Goal: Task Accomplishment & Management: Use online tool/utility

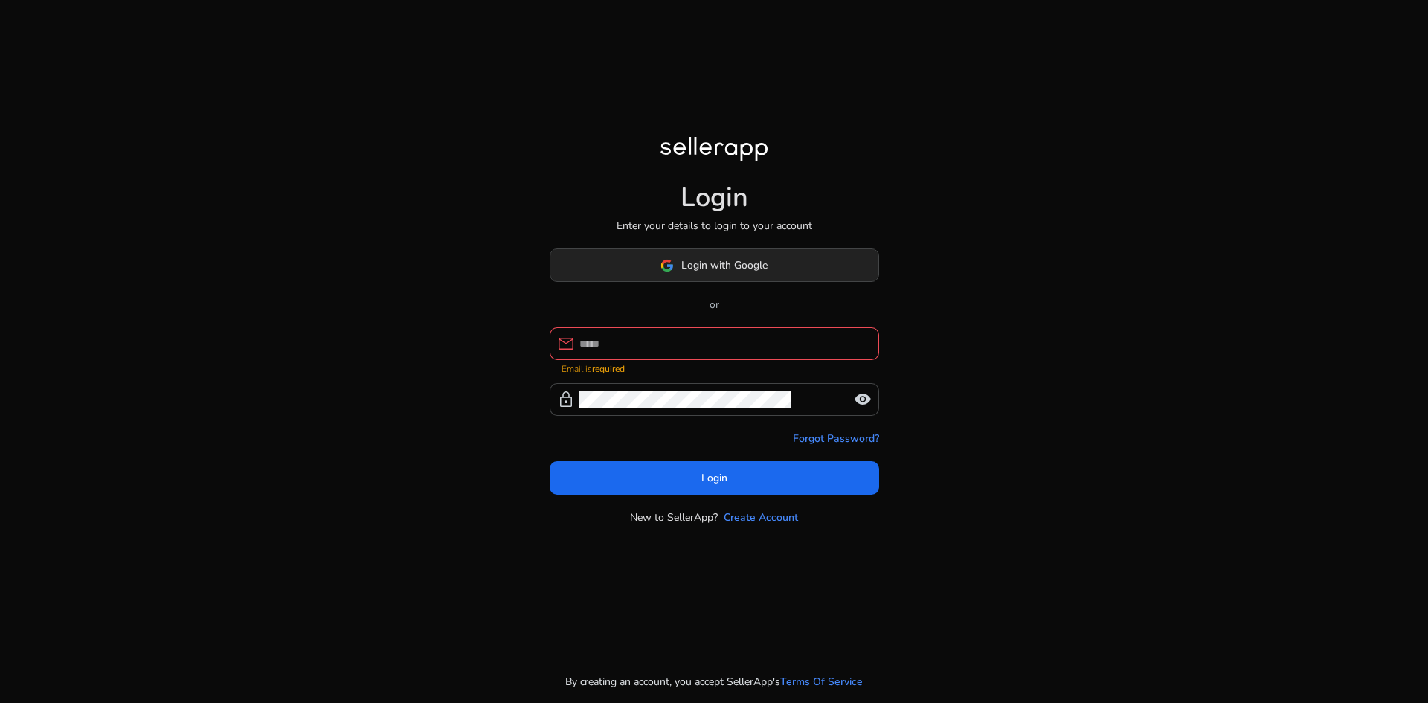
click at [794, 270] on span at bounding box center [714, 266] width 328 height 36
click at [803, 267] on span at bounding box center [714, 266] width 328 height 36
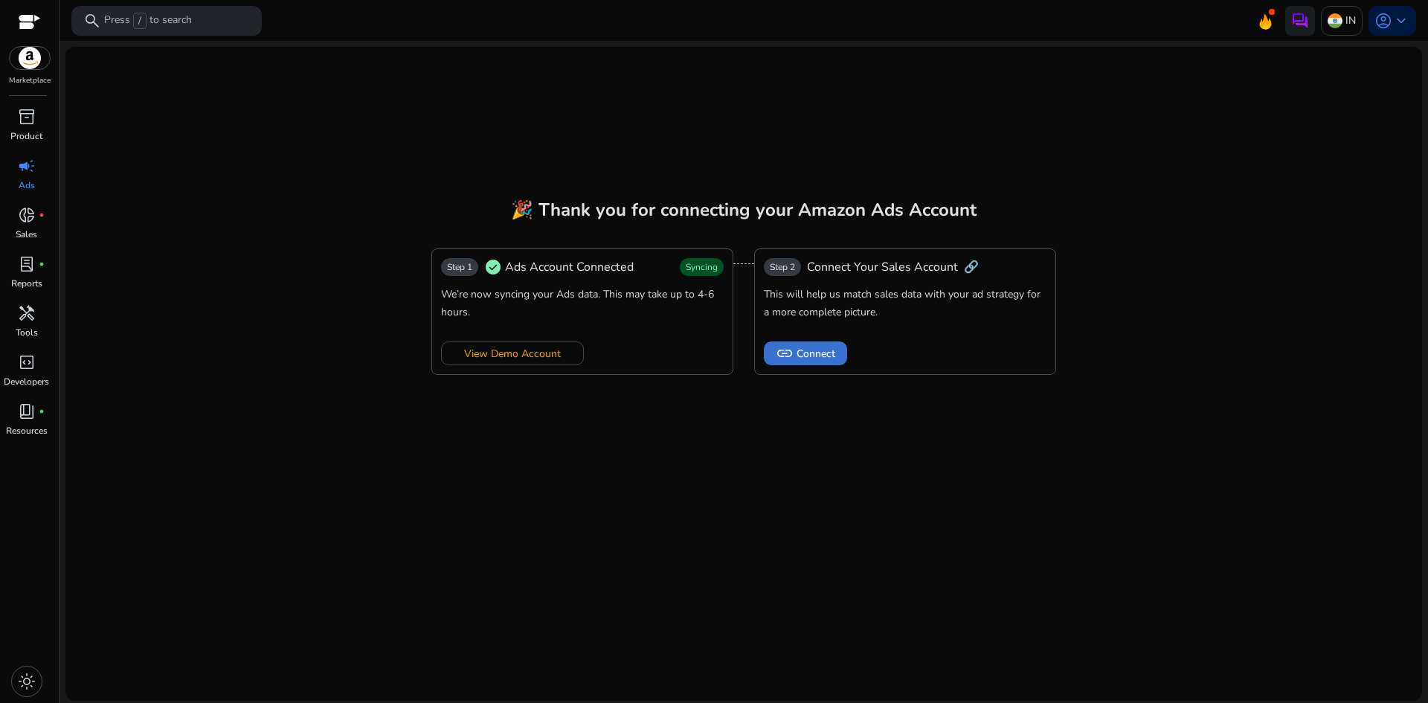
click at [805, 354] on span "Connect" at bounding box center [816, 354] width 39 height 16
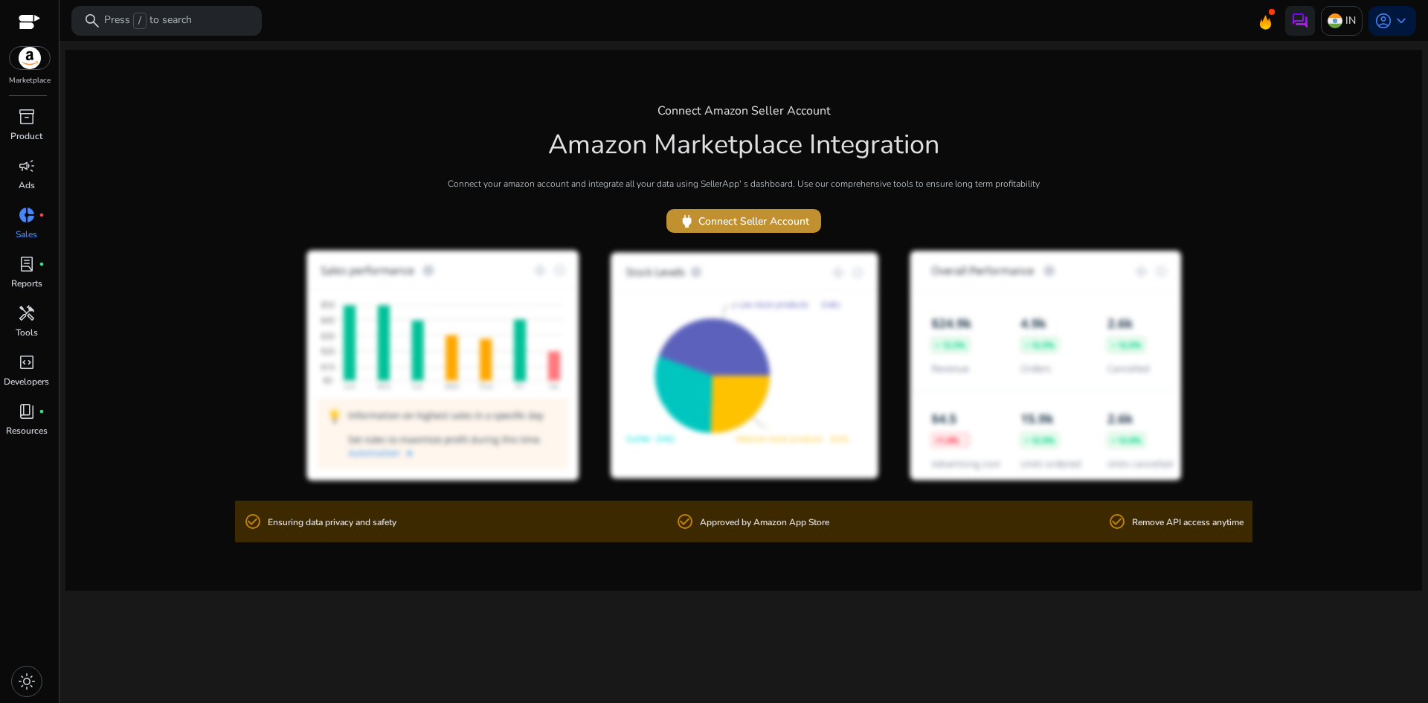
click at [754, 217] on span "power Connect Seller Account" at bounding box center [743, 221] width 131 height 17
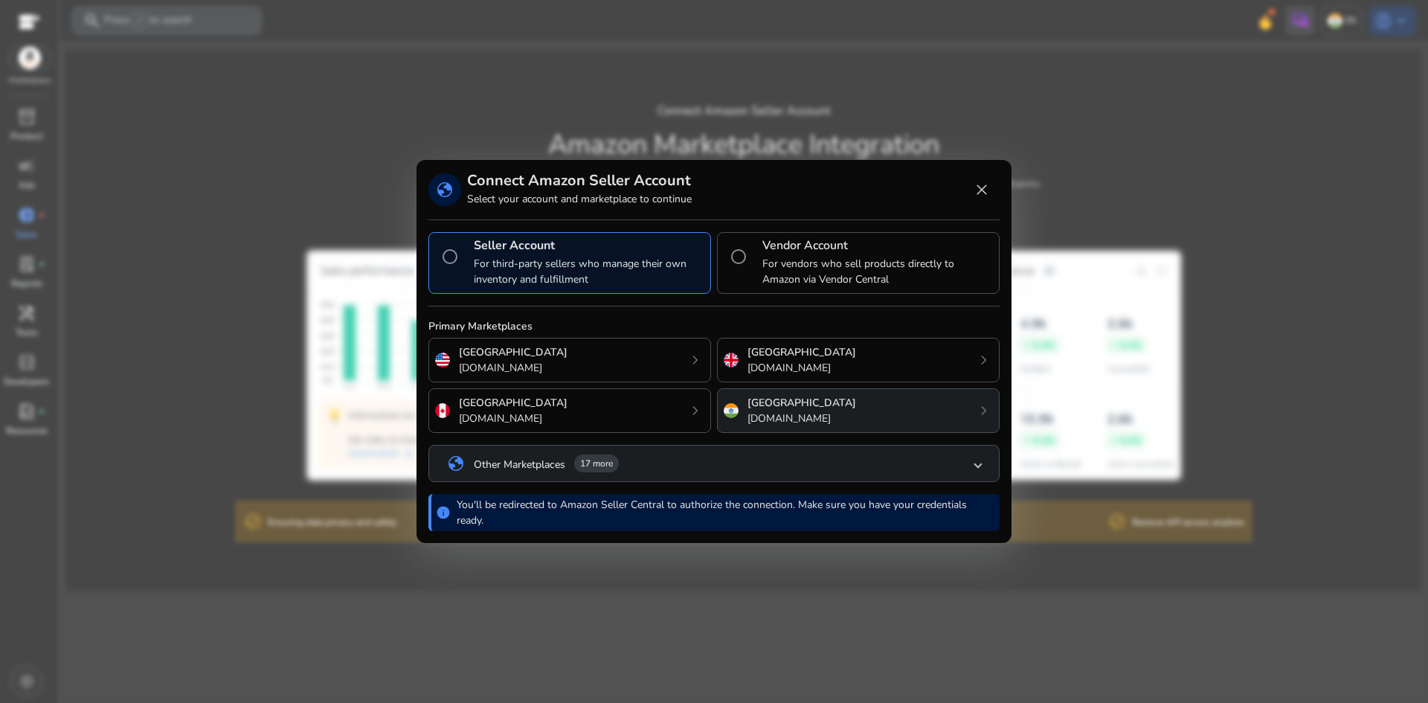
click at [786, 420] on p "[DOMAIN_NAME]" at bounding box center [802, 419] width 109 height 16
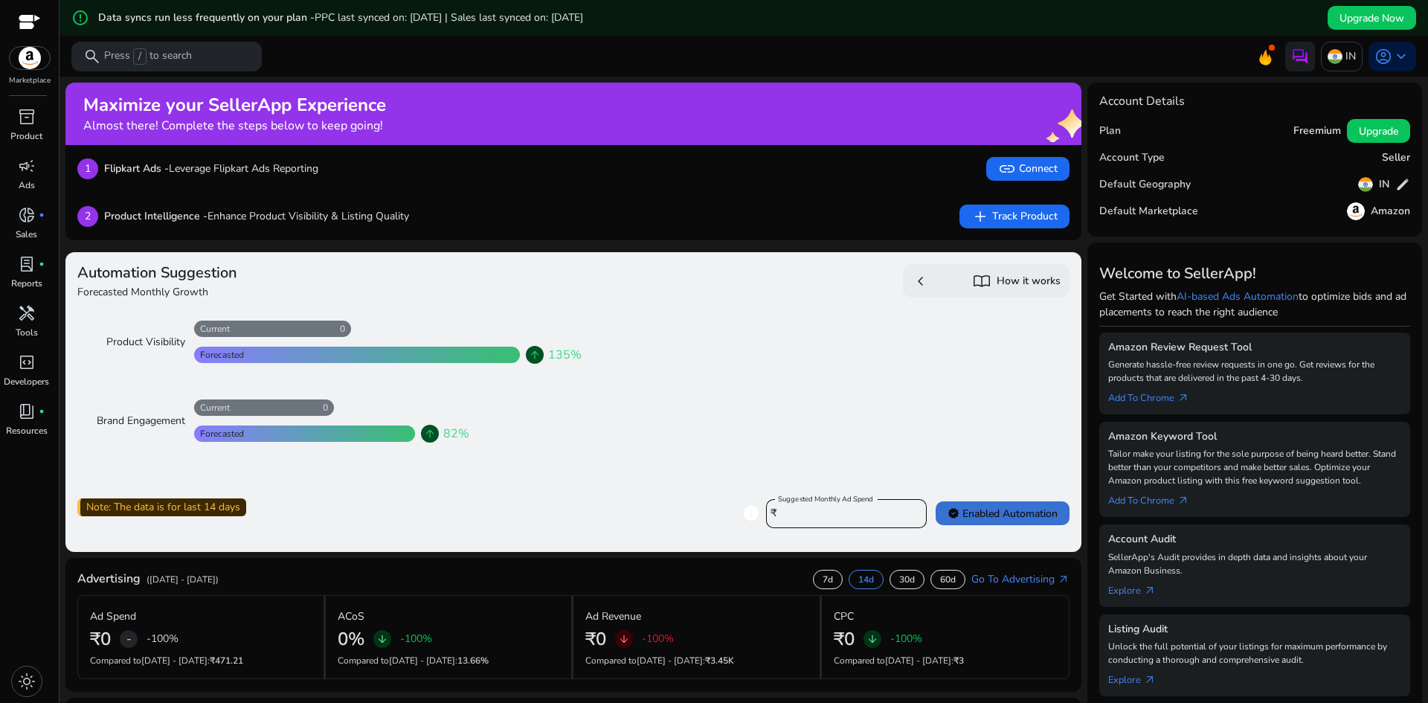
click at [968, 513] on span "verified Enabled Automation" at bounding box center [1003, 514] width 110 height 16
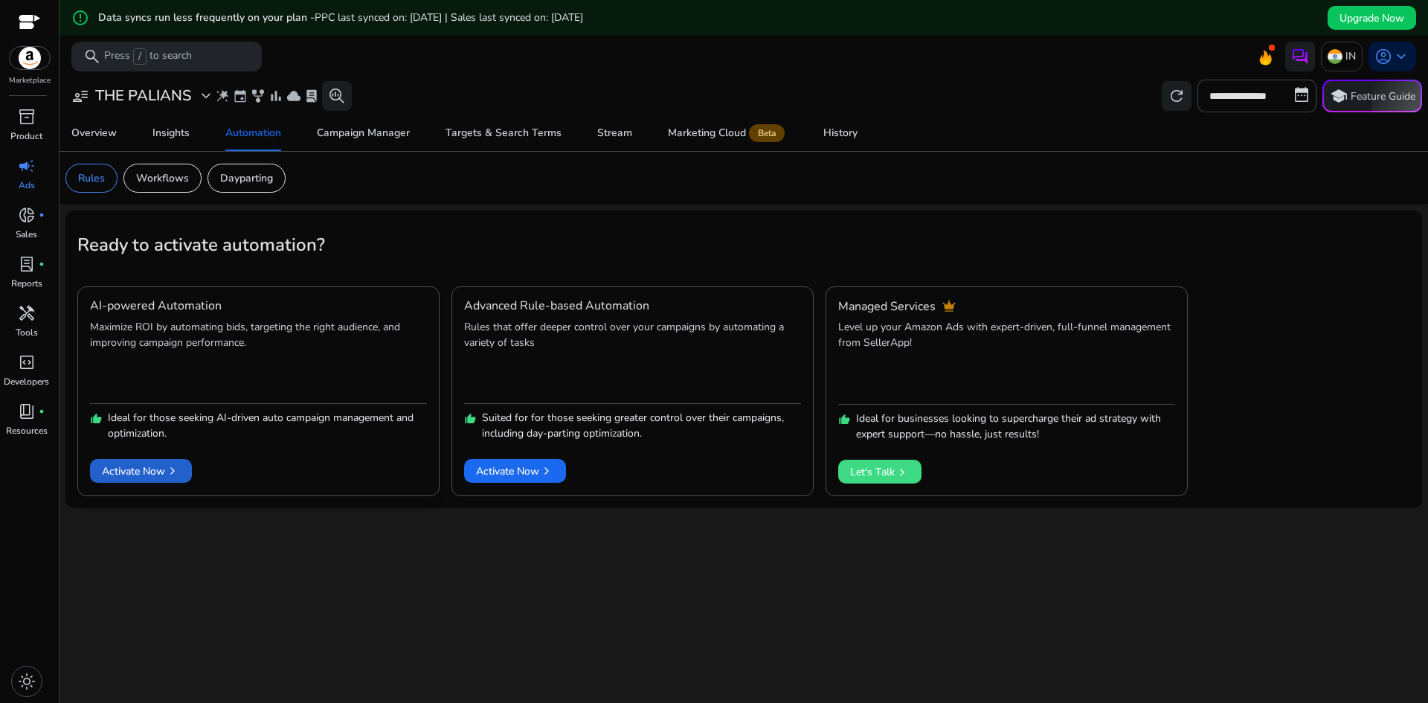
click at [129, 468] on span "Activate Now chevron_right" at bounding box center [141, 471] width 78 height 16
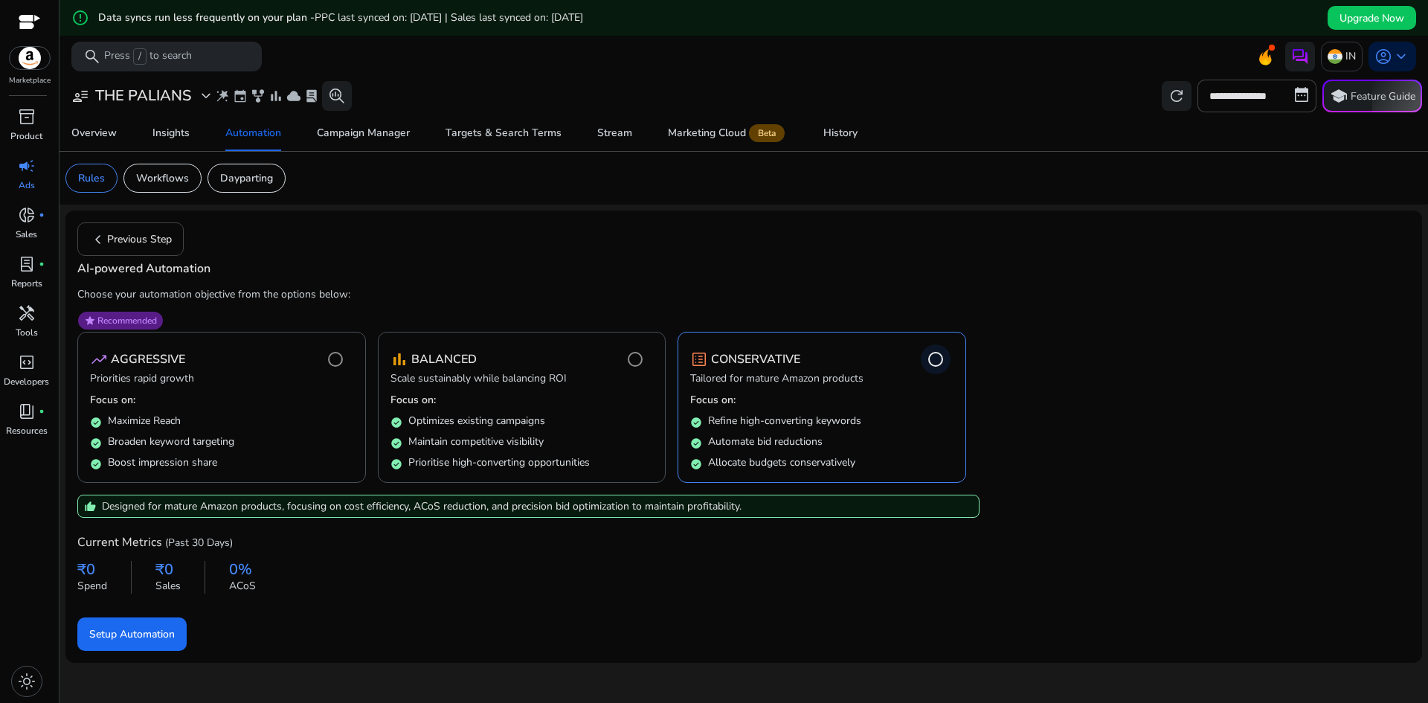
scroll to position [36, 0]
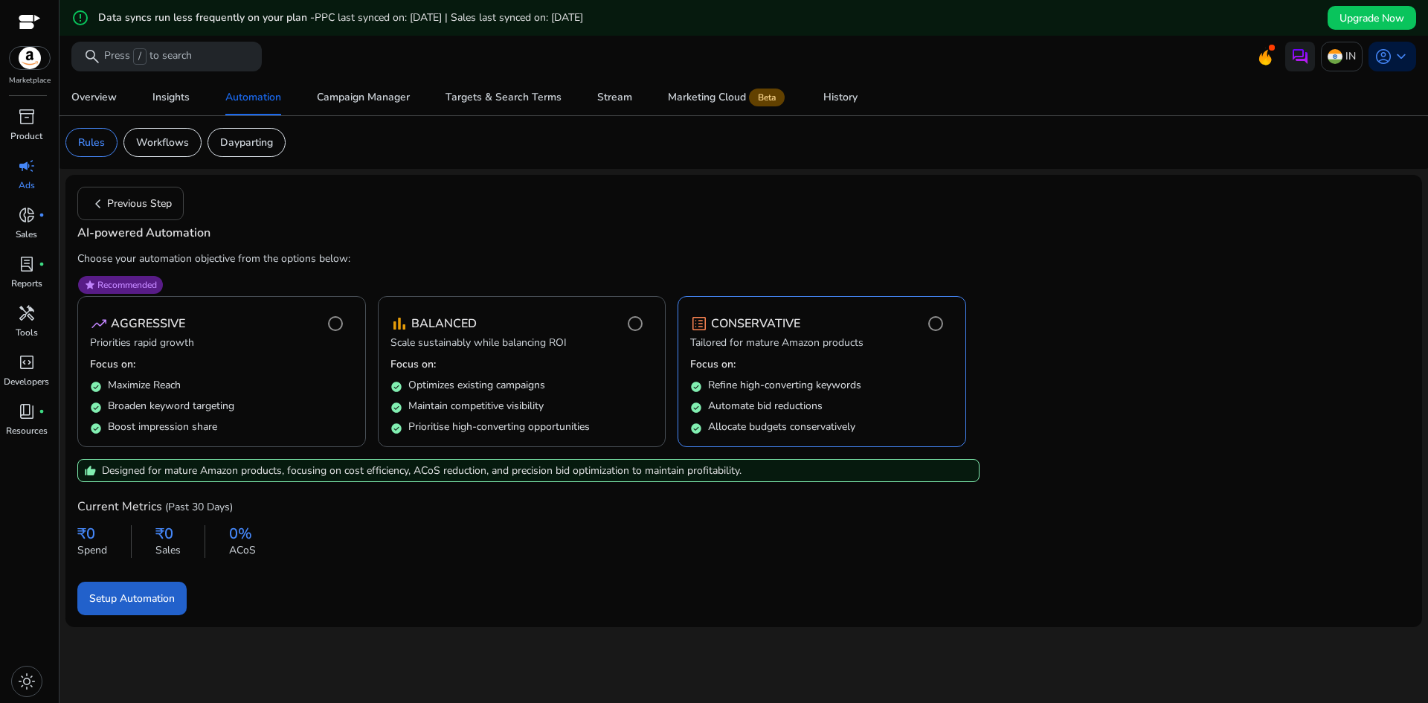
click at [135, 601] on span "Setup Automation" at bounding box center [132, 599] width 86 height 16
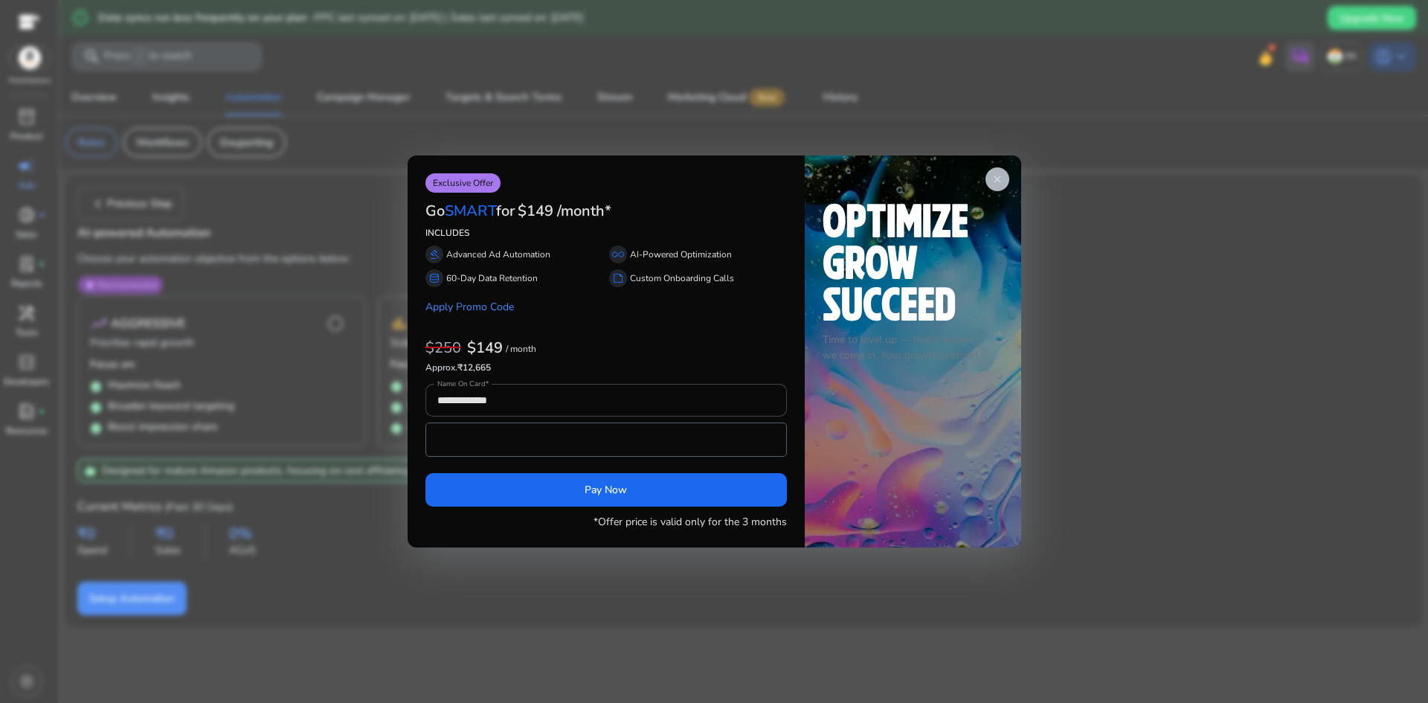
click at [996, 178] on span "close" at bounding box center [998, 179] width 12 height 12
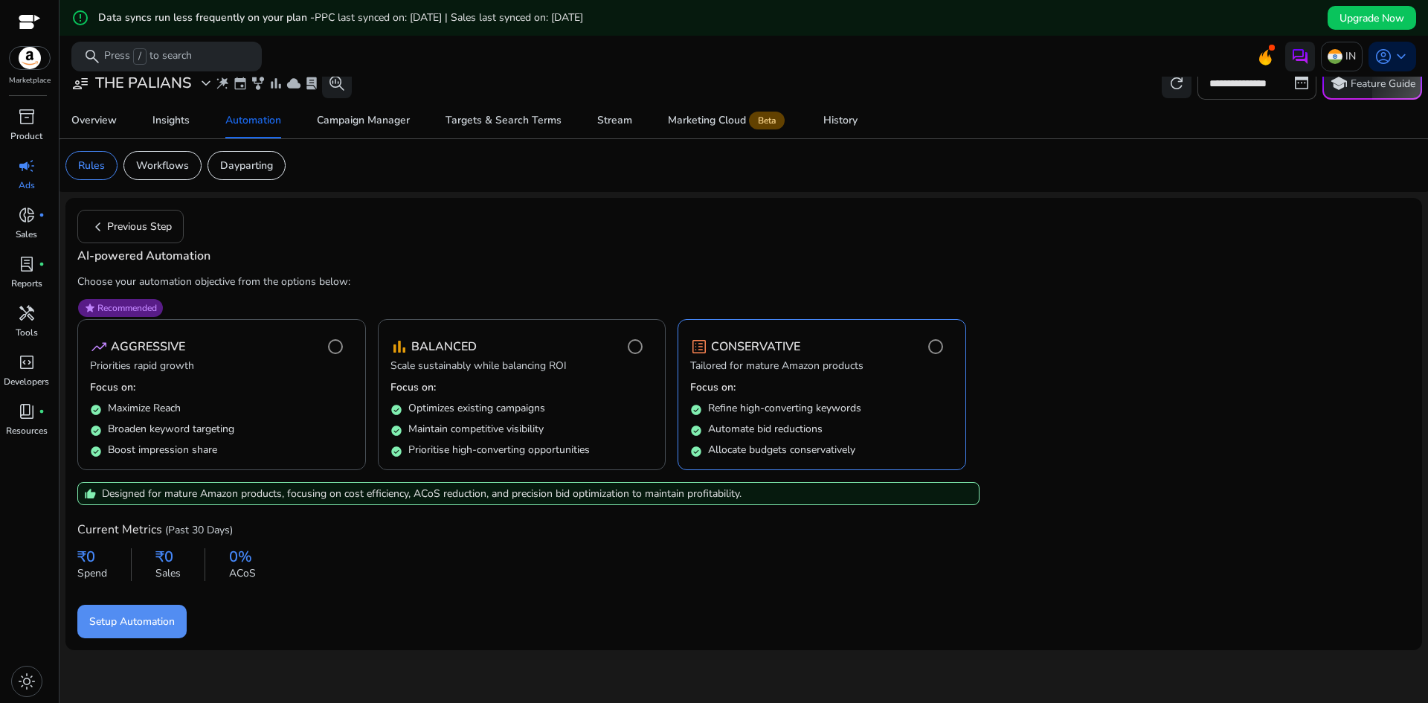
scroll to position [0, 0]
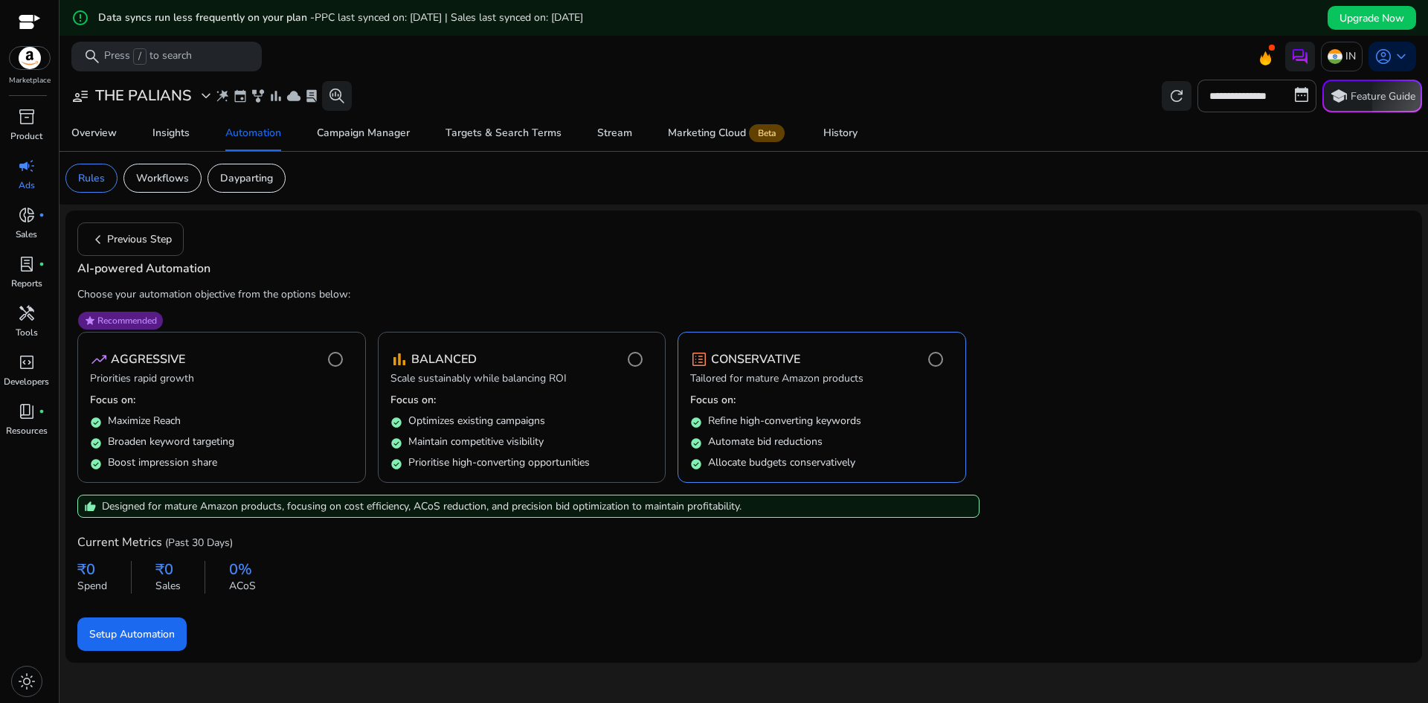
click at [25, 61] on img at bounding box center [30, 58] width 40 height 22
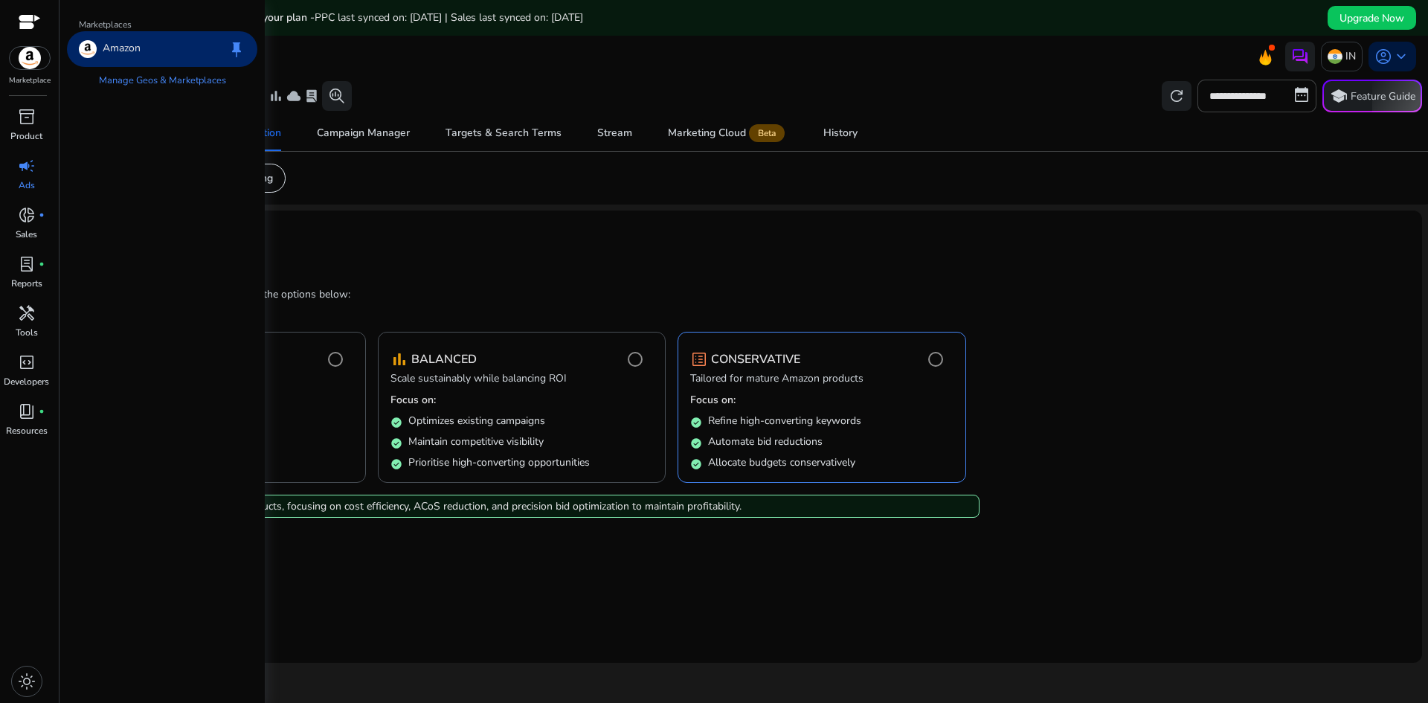
click at [25, 61] on img at bounding box center [30, 58] width 40 height 22
click at [32, 115] on span "inventory_2" at bounding box center [27, 117] width 18 height 18
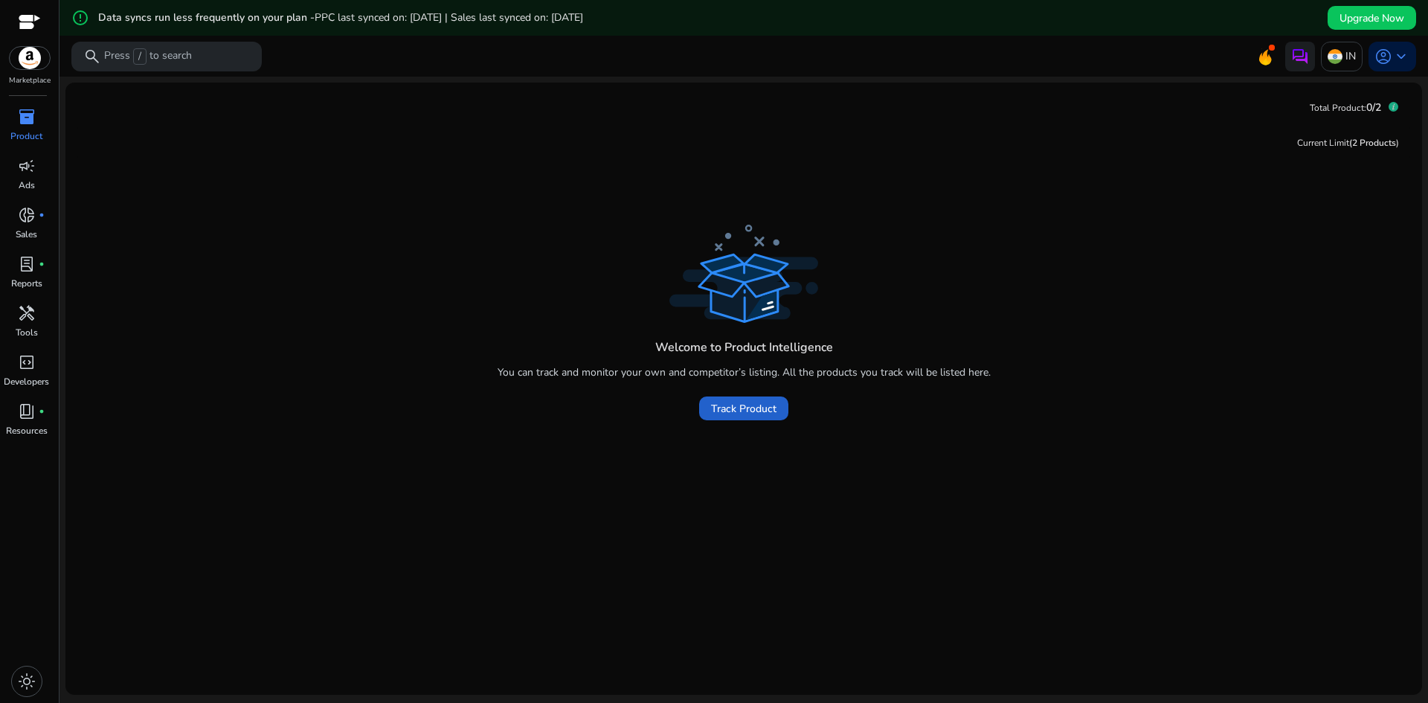
click at [736, 420] on span at bounding box center [743, 409] width 89 height 36
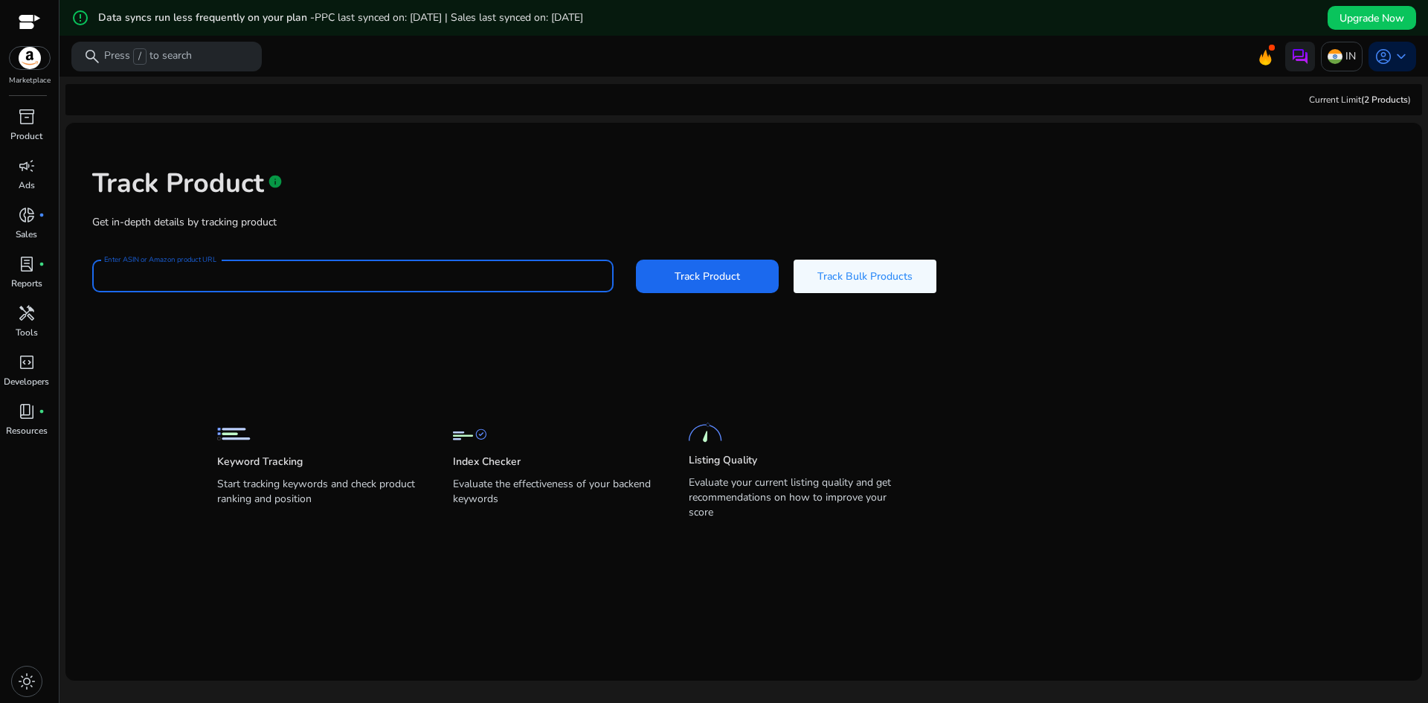
click at [372, 281] on input "Enter ASIN or Amazon product URL" at bounding box center [353, 276] width 498 height 16
paste input "**********"
type input "**********"
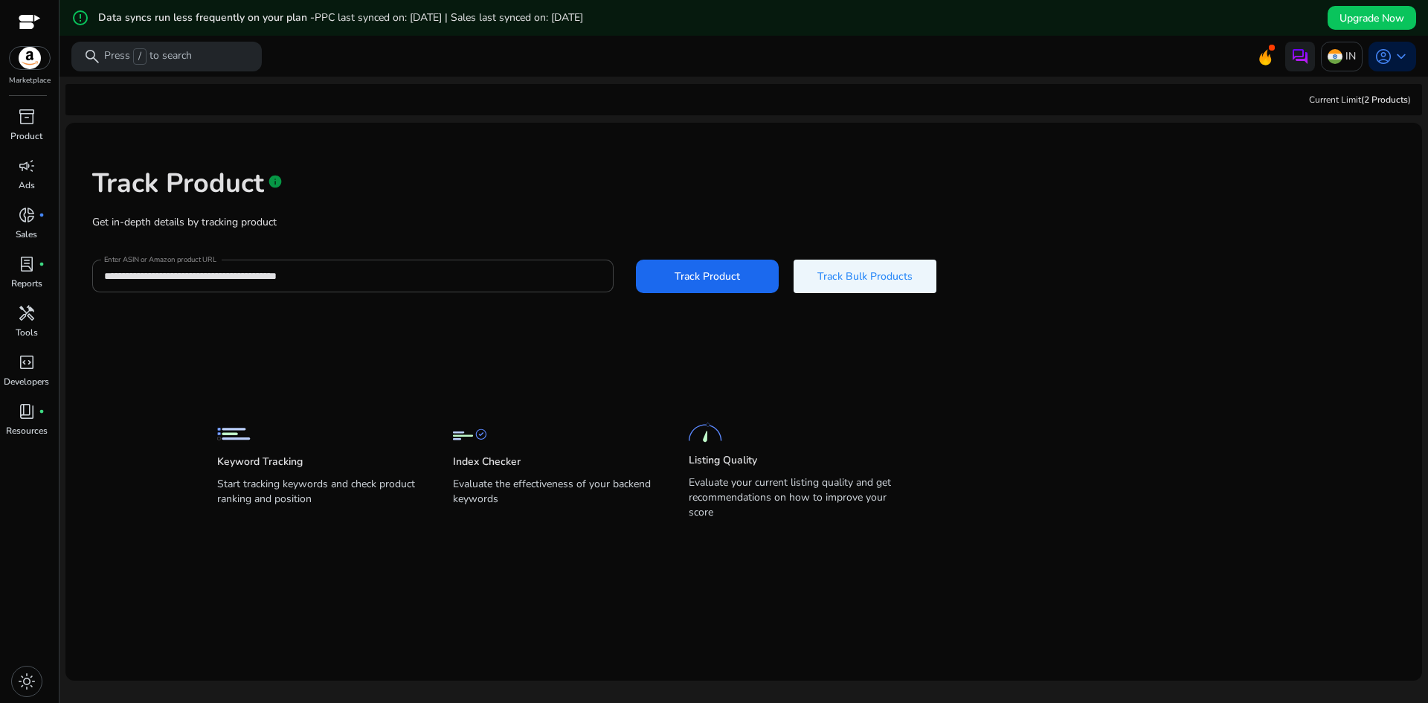
click at [794, 278] on span at bounding box center [865, 276] width 143 height 36
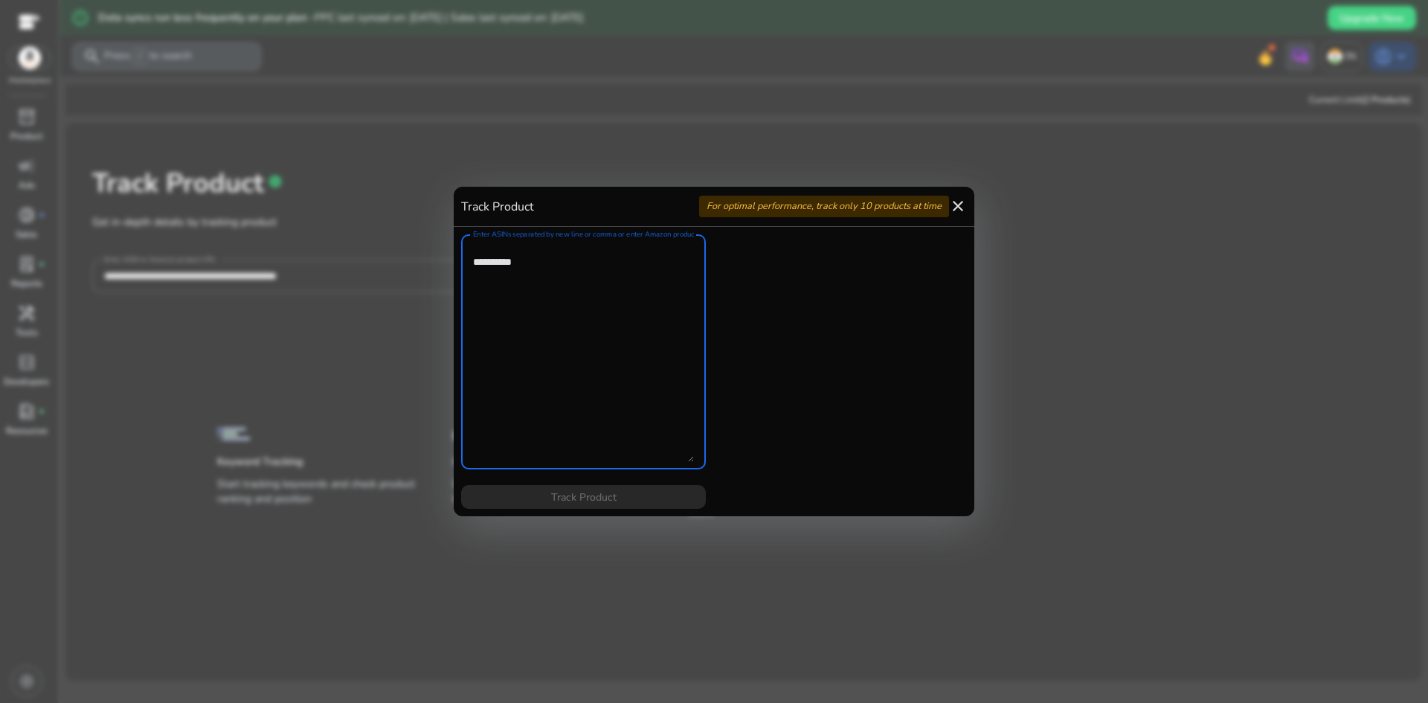
click at [957, 202] on mat-icon "close" at bounding box center [958, 206] width 18 height 18
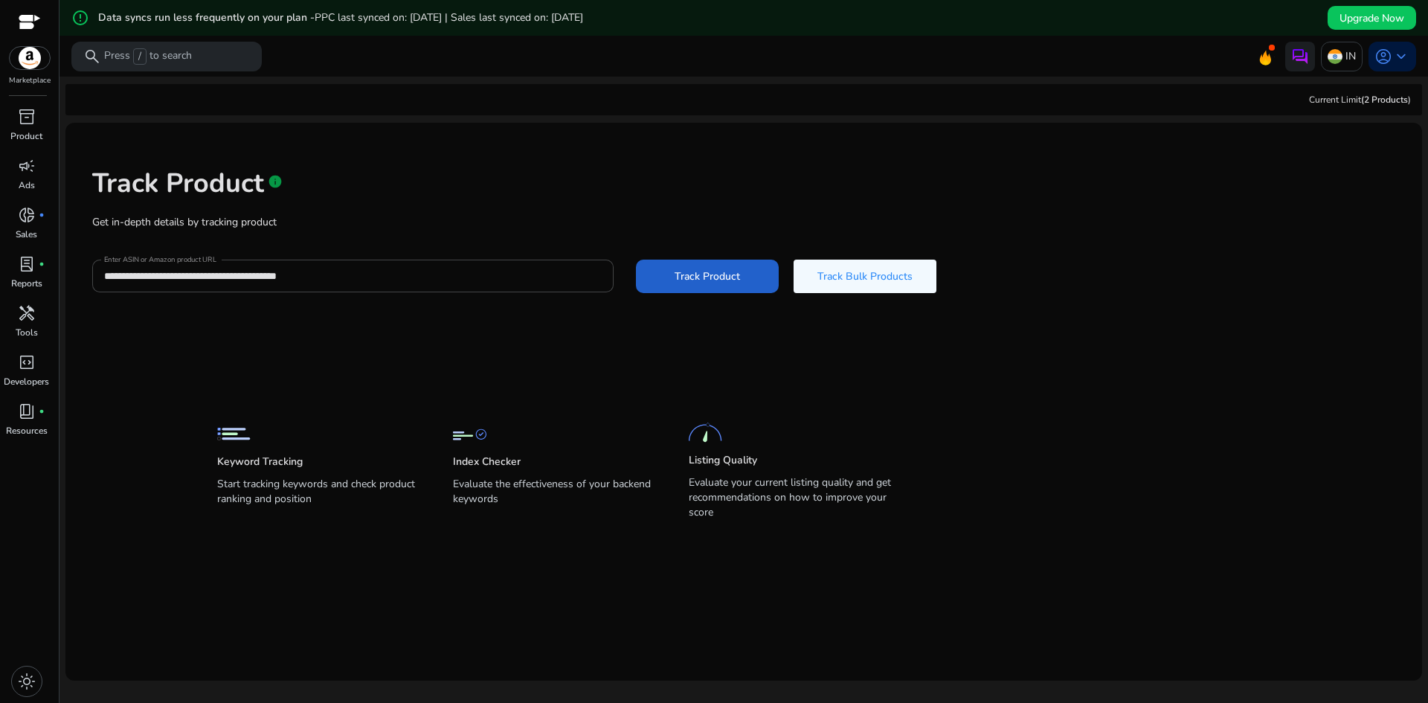
click at [643, 287] on span at bounding box center [707, 276] width 143 height 36
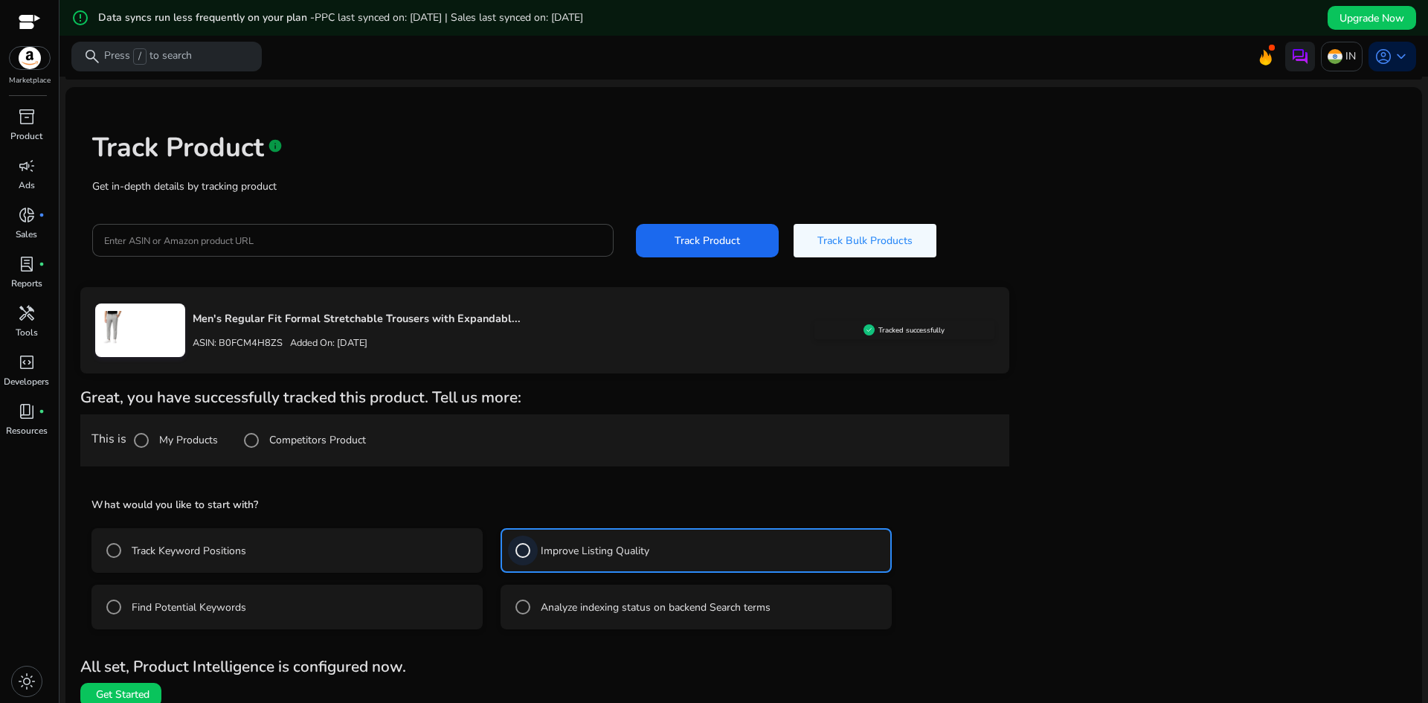
scroll to position [51, 0]
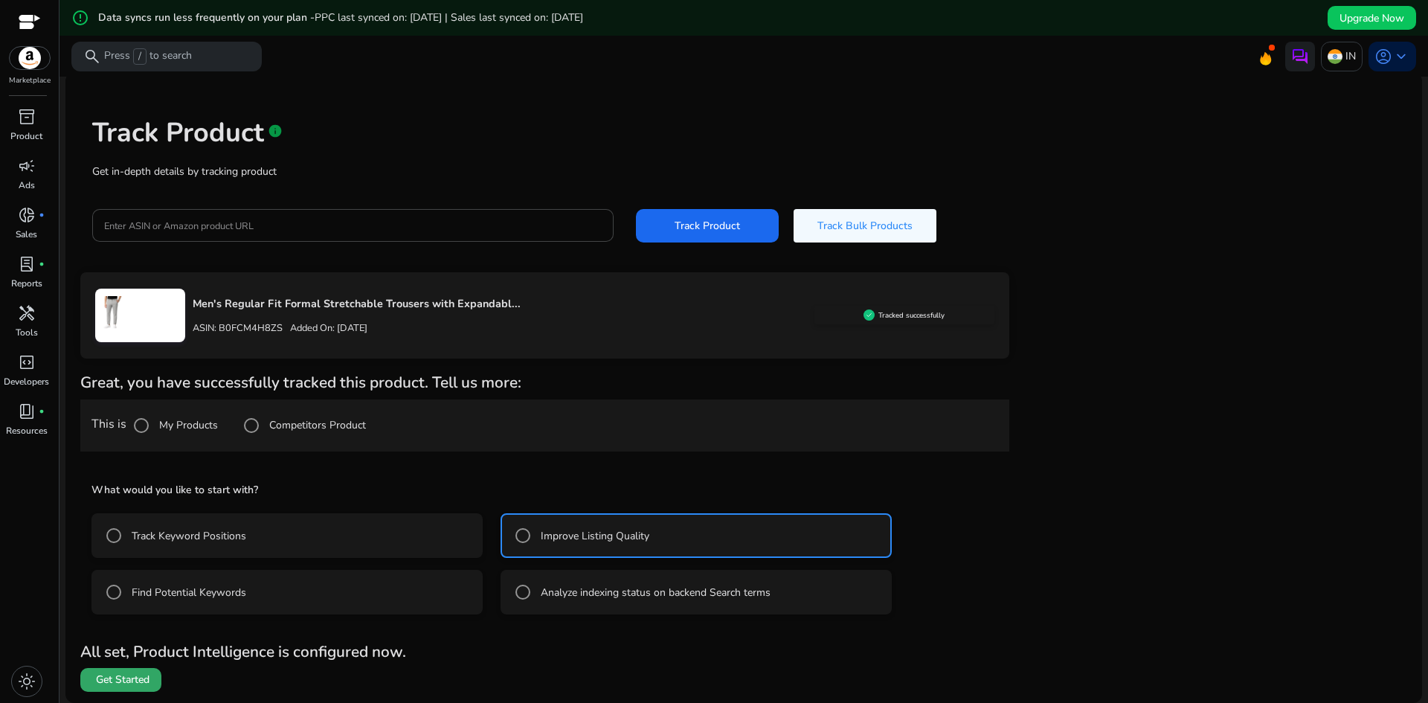
click at [123, 678] on span "Get Started" at bounding box center [123, 679] width 54 height 15
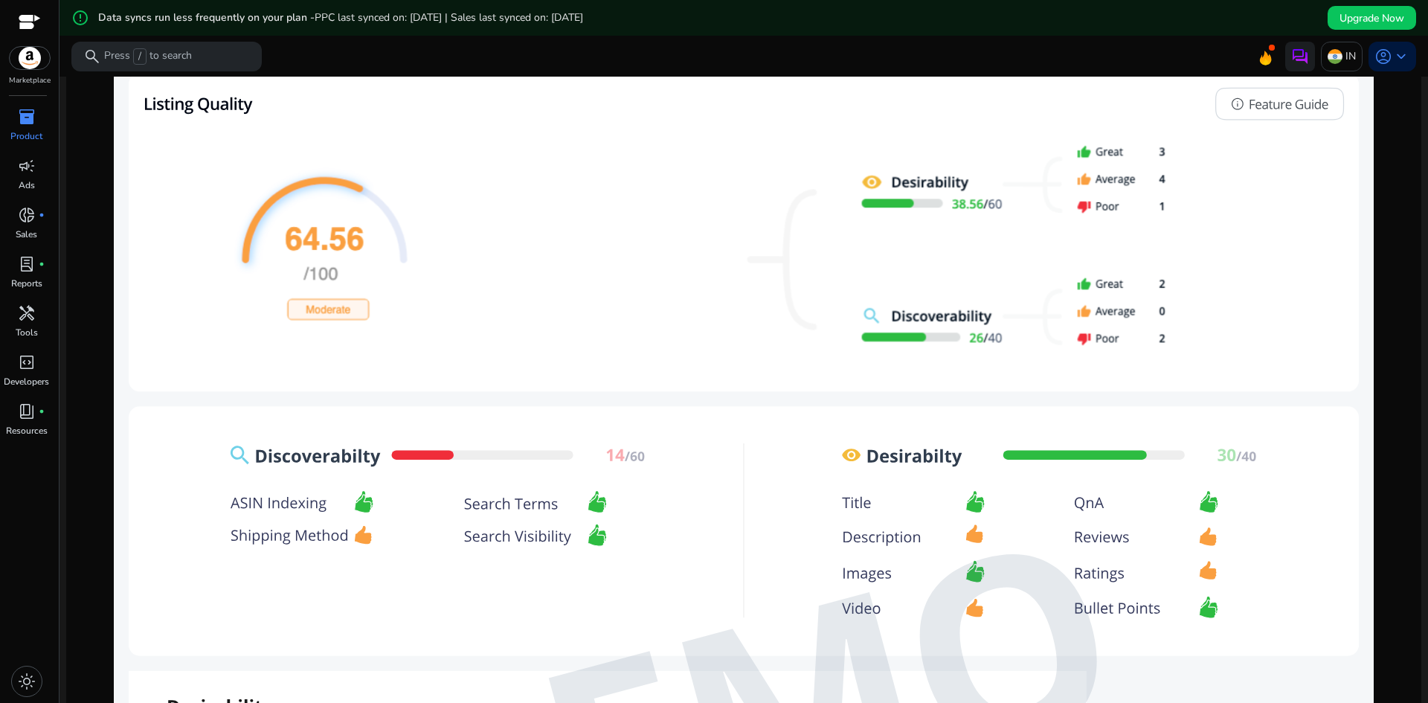
scroll to position [818, 0]
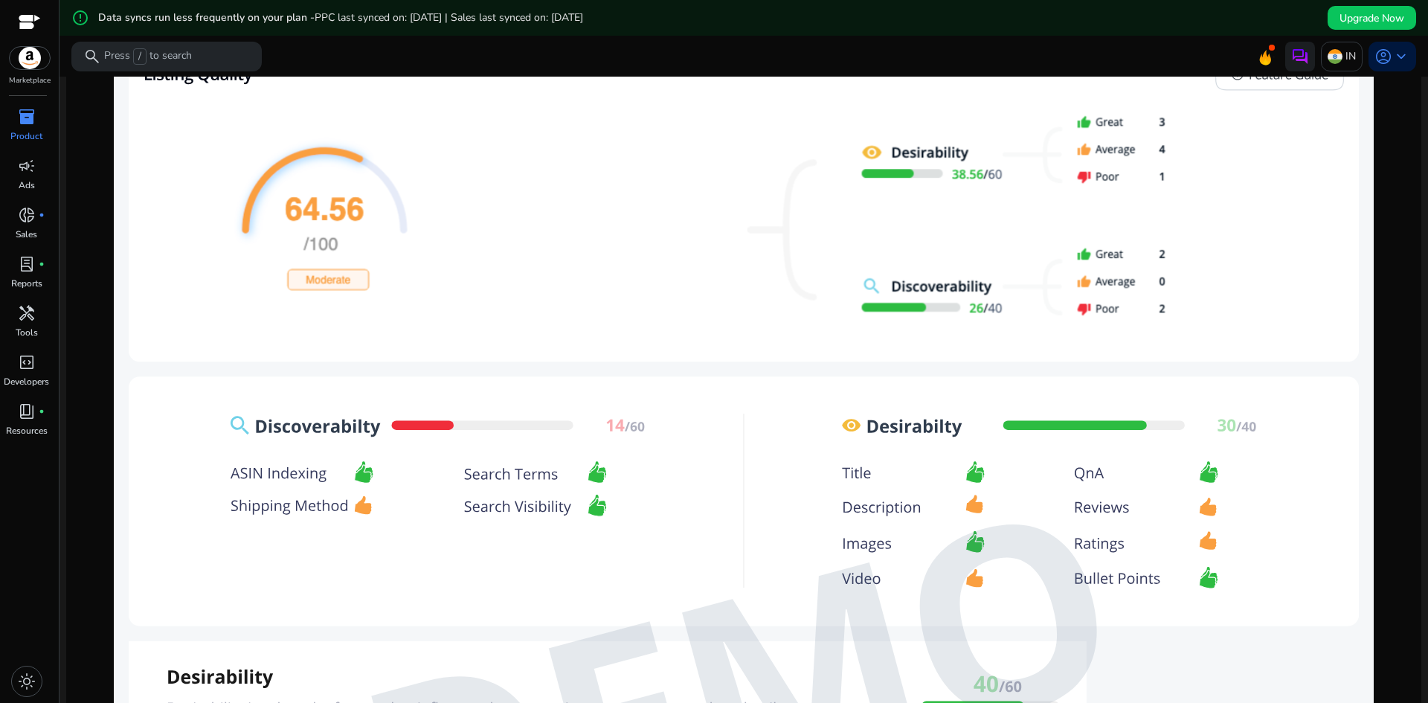
click at [363, 502] on img at bounding box center [744, 689] width 1260 height 1314
click at [356, 499] on img at bounding box center [744, 689] width 1260 height 1314
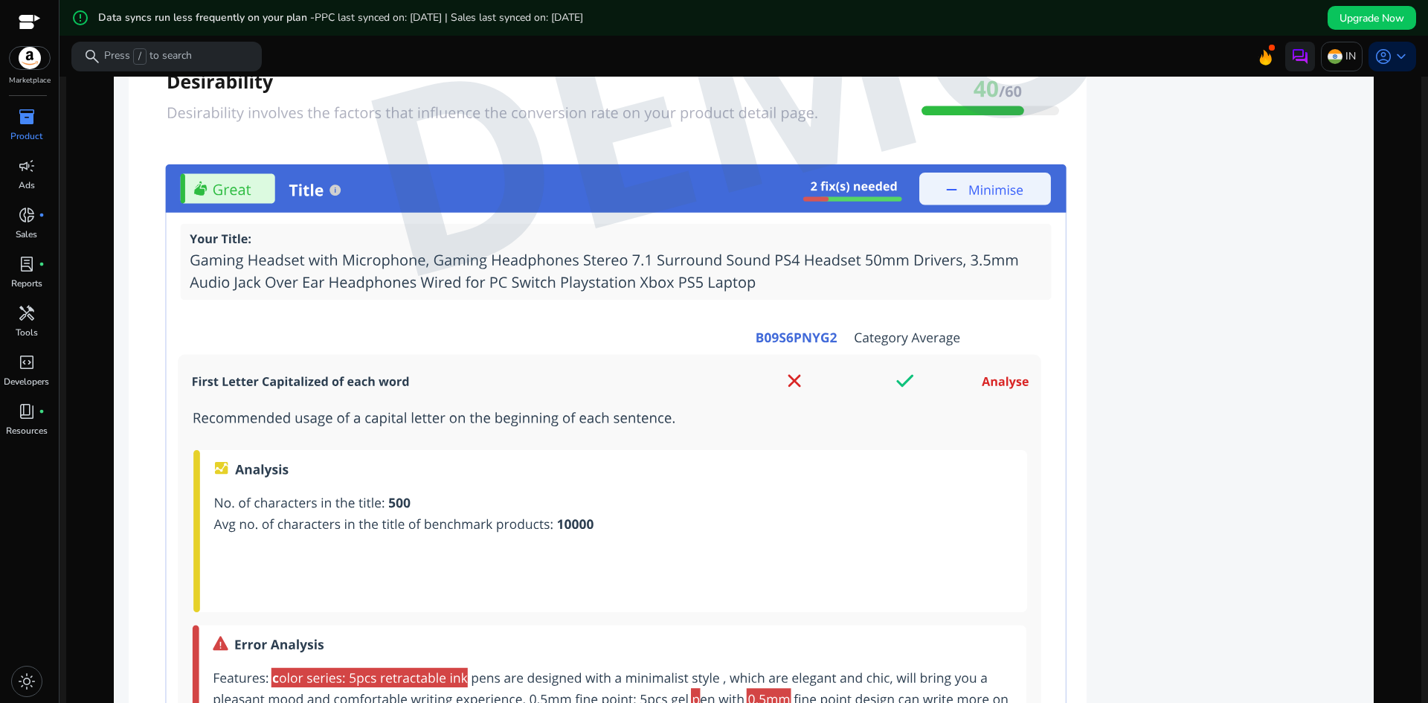
scroll to position [1467, 0]
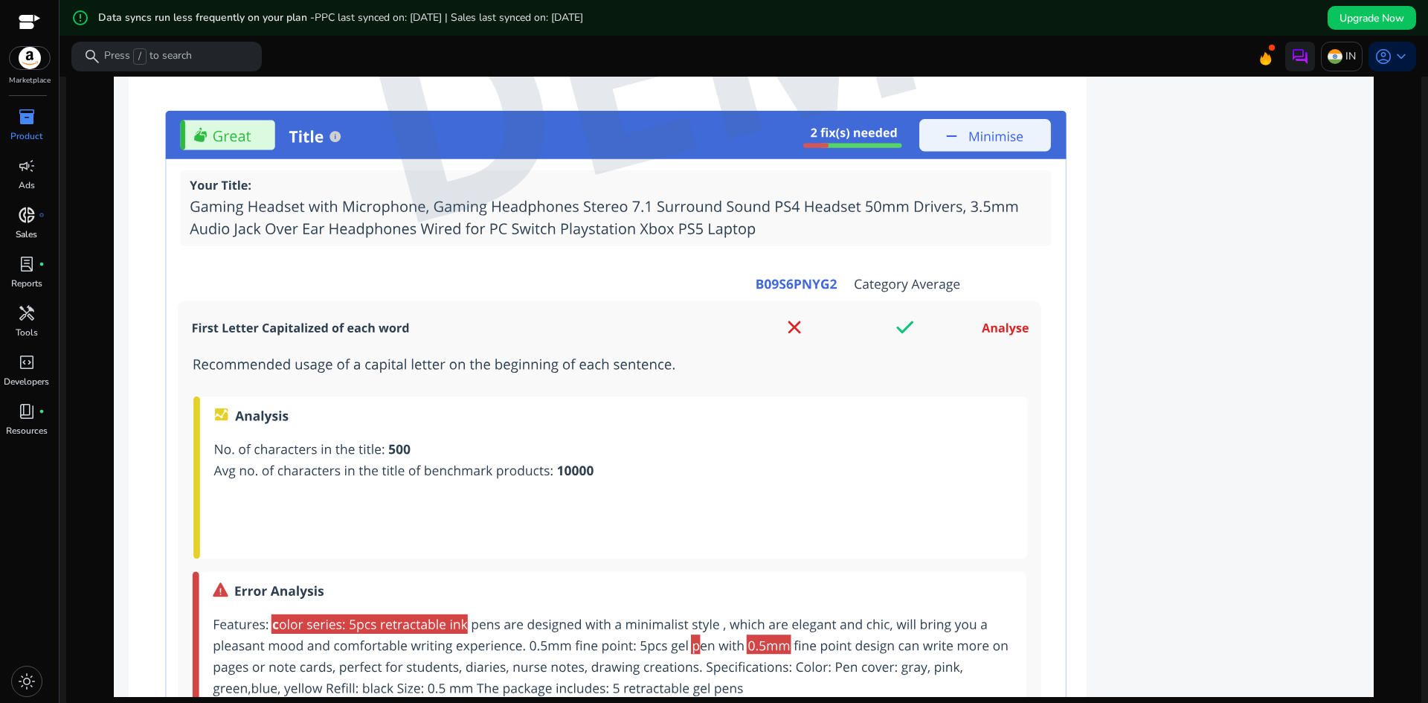
click at [25, 231] on p "Sales" at bounding box center [27, 234] width 22 height 13
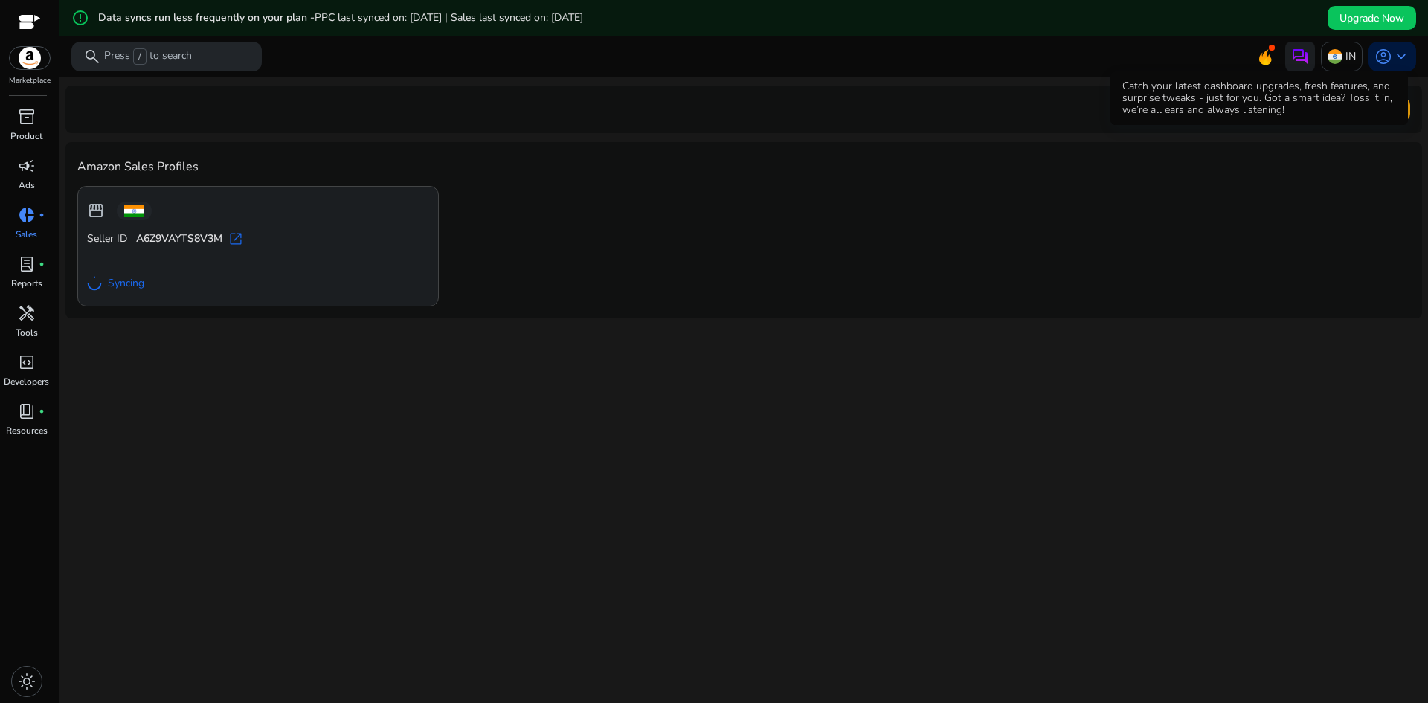
click at [1259, 62] on icon at bounding box center [1265, 57] width 13 height 16
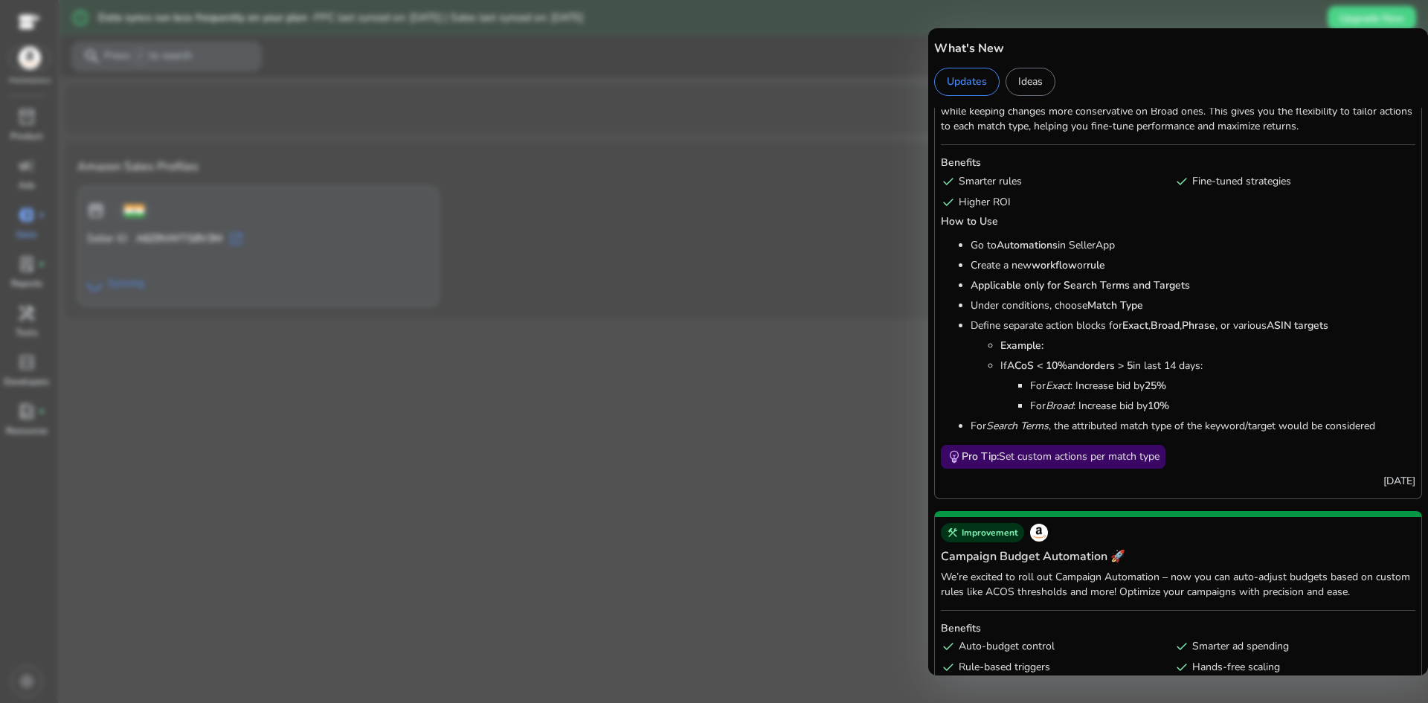
scroll to position [1785, 0]
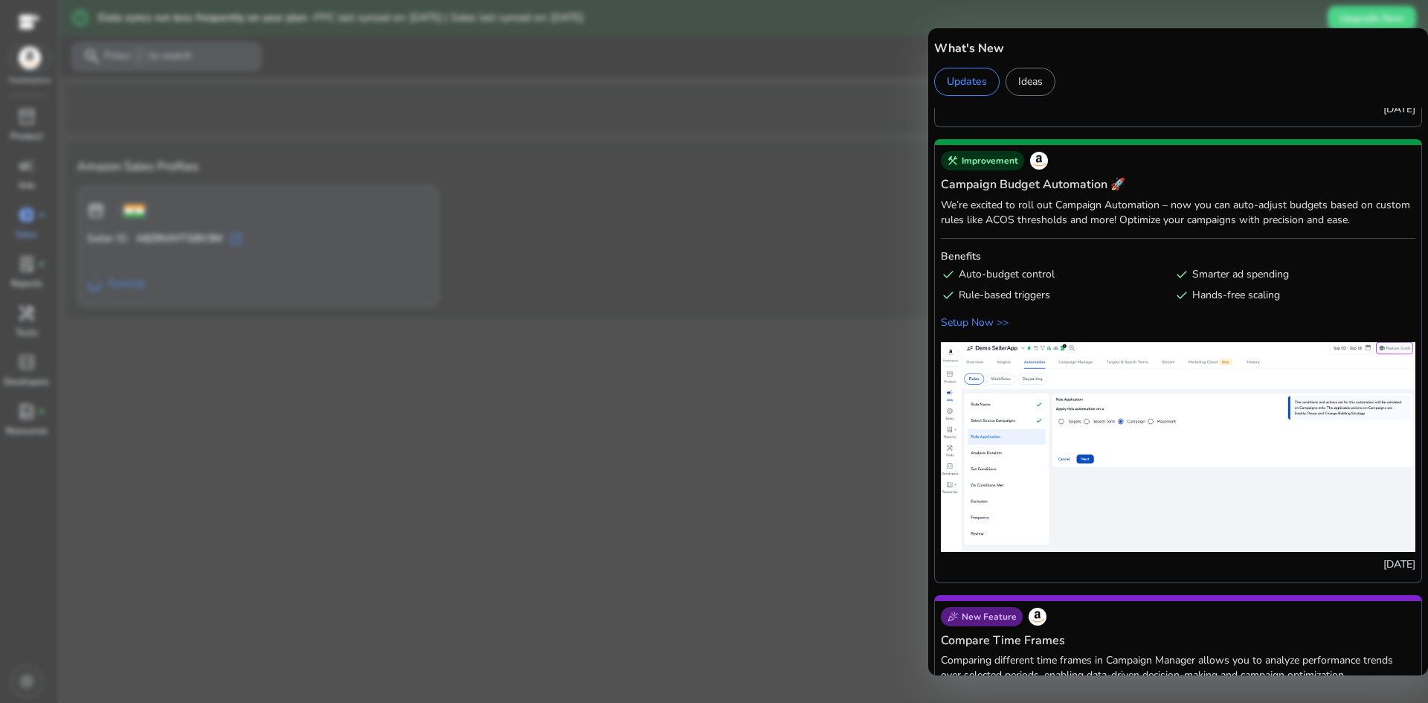
click at [687, 242] on div at bounding box center [714, 351] width 1428 height 703
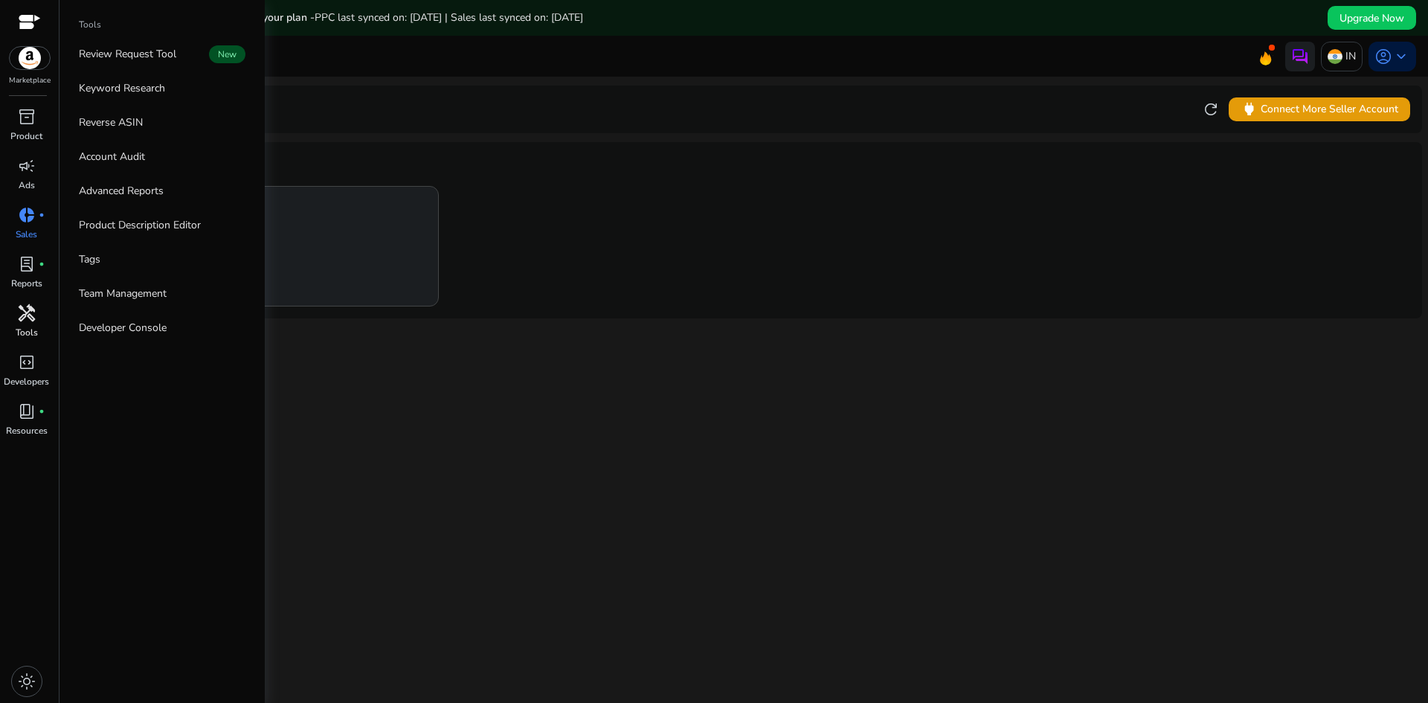
click at [30, 317] on span "handyman" at bounding box center [27, 313] width 18 height 18
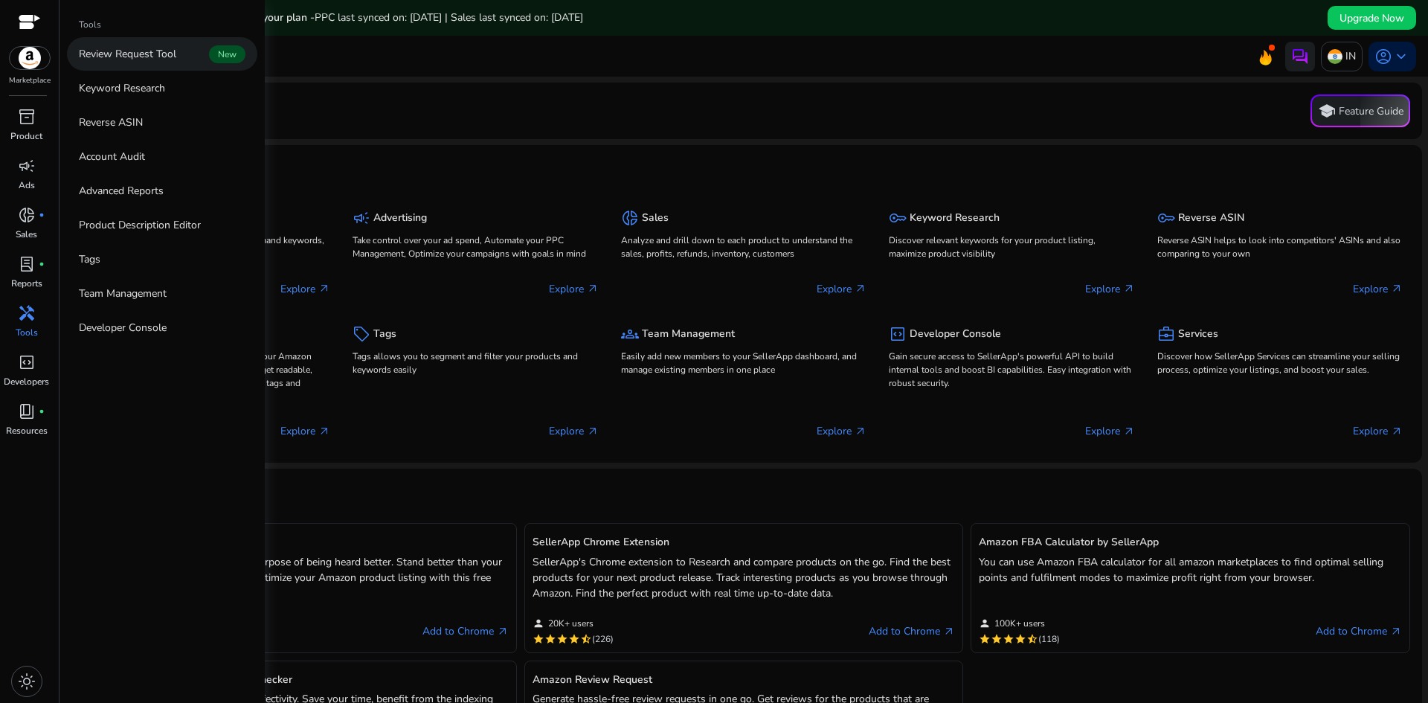
click at [193, 60] on link "Review Request Tool New" at bounding box center [162, 53] width 190 height 33
click at [202, 61] on link "Review Request Tool New" at bounding box center [162, 53] width 190 height 33
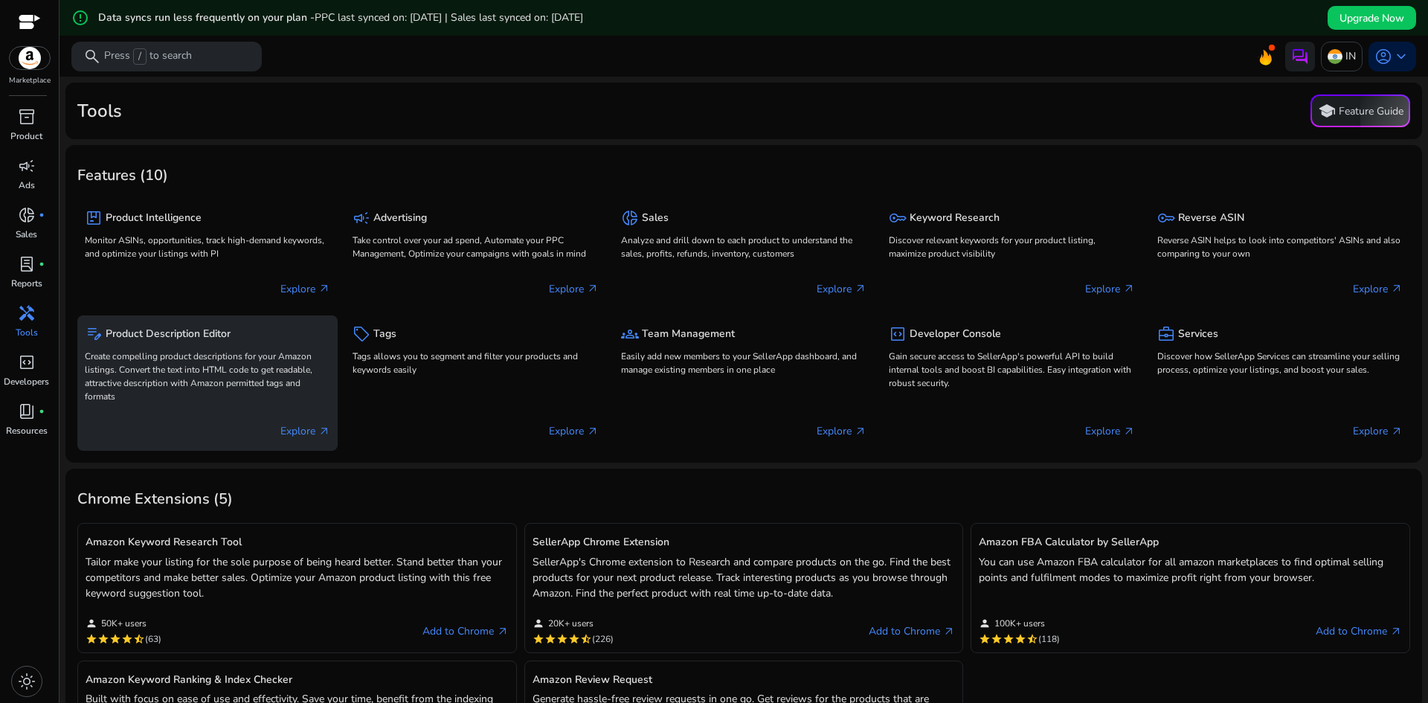
click at [207, 385] on p "Create compelling product descriptions for your Amazon listings. Convert the te…" at bounding box center [207, 377] width 245 height 54
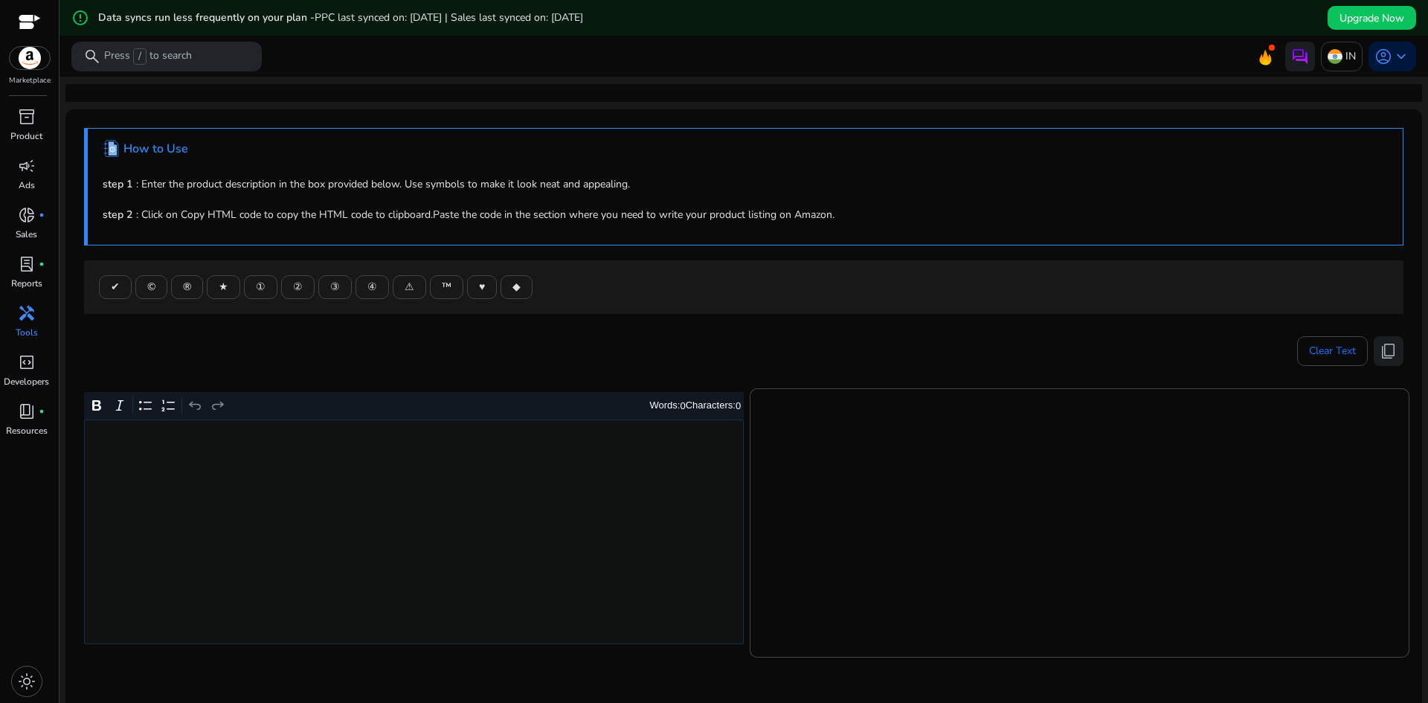
scroll to position [150, 0]
